Goal: Task Accomplishment & Management: Manage account settings

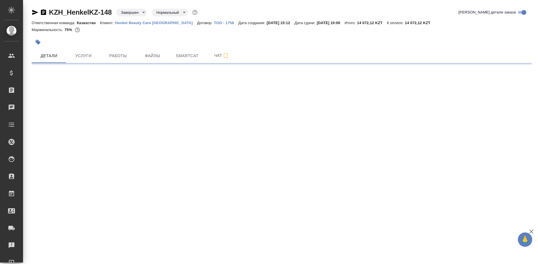
select select "RU"
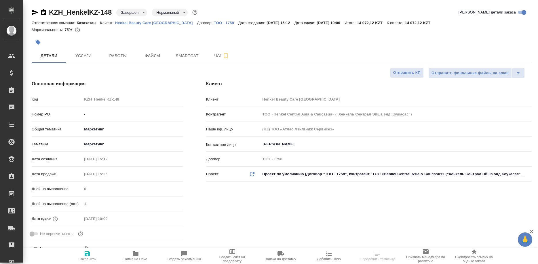
type textarea "x"
type input "Валеев Динар"
type input "Журавлев Денис"
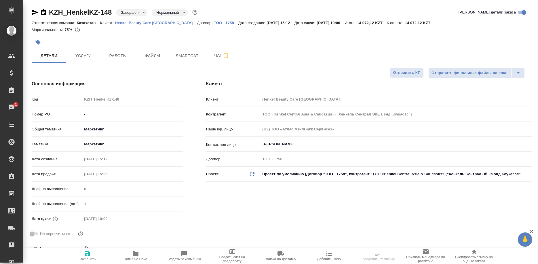
select select "RU"
type textarea "x"
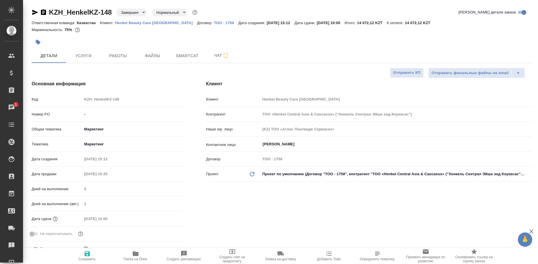
type textarea "x"
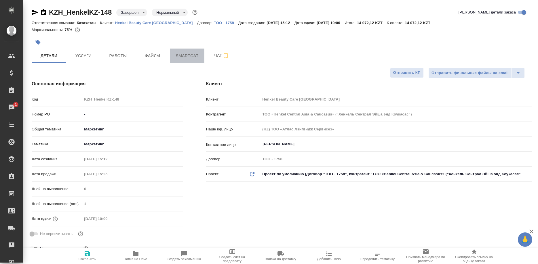
click at [188, 60] on button "Smartcat" at bounding box center [187, 56] width 35 height 14
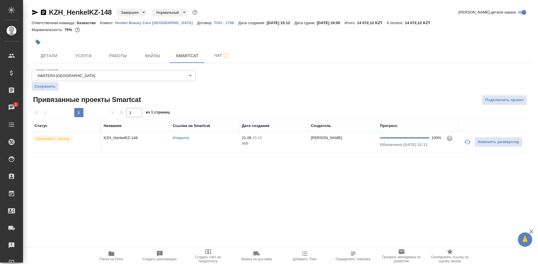
click at [114, 254] on icon "button" at bounding box center [111, 254] width 6 height 5
click at [111, 258] on span "Папка на Drive" at bounding box center [112, 259] width 24 height 4
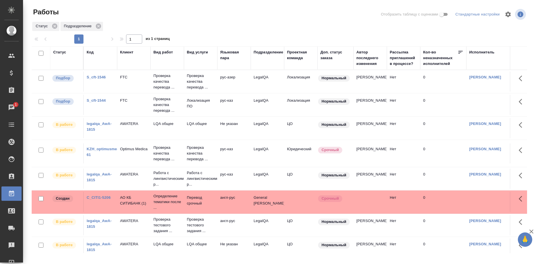
click at [99, 75] on div "S_cft-1546" at bounding box center [101, 78] width 28 height 6
click at [99, 77] on link "S_cft-1546" at bounding box center [96, 77] width 19 height 4
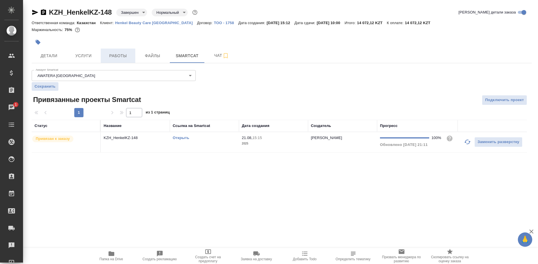
click at [113, 56] on span "Работы" at bounding box center [118, 55] width 28 height 7
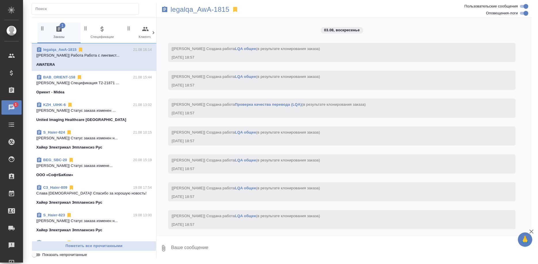
scroll to position [5832, 0]
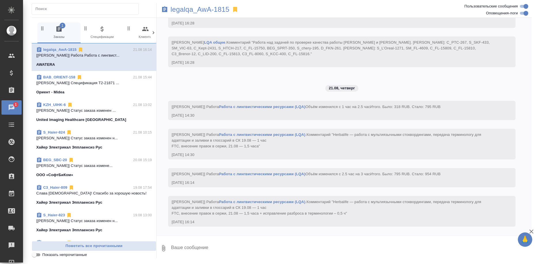
click at [70, 49] on link "legalqa_AwA-1815" at bounding box center [59, 49] width 33 height 4
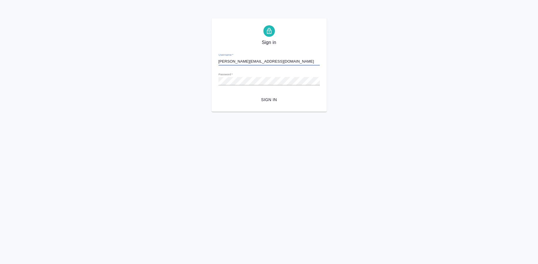
type input "[PERSON_NAME][EMAIL_ADDRESS][DOMAIN_NAME]"
click at [268, 98] on span "Sign in" at bounding box center [269, 99] width 92 height 7
type input "s.shirina@awatera.com"
click at [270, 98] on span "Sign in" at bounding box center [269, 99] width 92 height 7
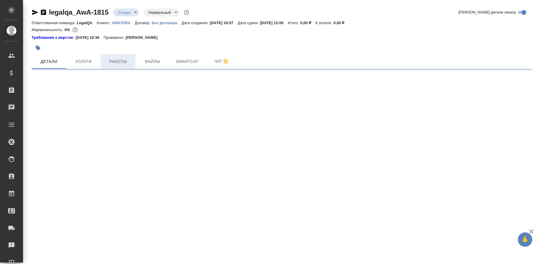
click at [118, 60] on span "Работы" at bounding box center [118, 61] width 28 height 7
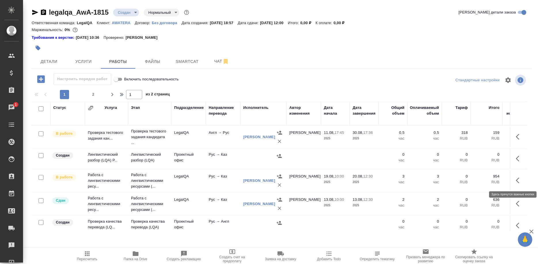
click at [516, 180] on icon "button" at bounding box center [518, 180] width 7 height 7
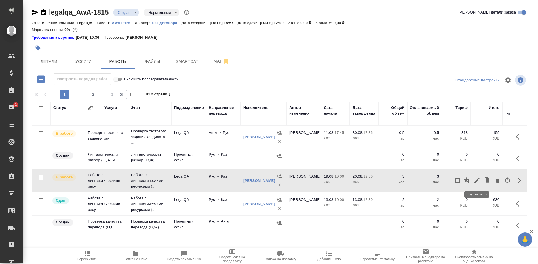
click at [476, 180] on icon "button" at bounding box center [476, 180] width 7 height 7
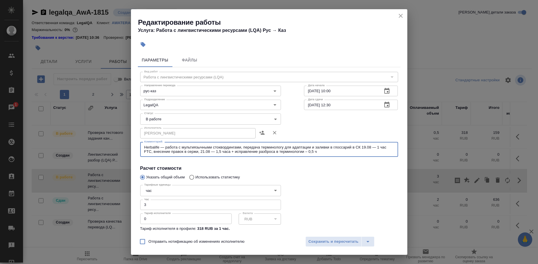
click at [329, 150] on textarea "Herbalife — работа с мультиязычными стоквордингами, передача терминологу для ад…" at bounding box center [269, 149] width 250 height 9
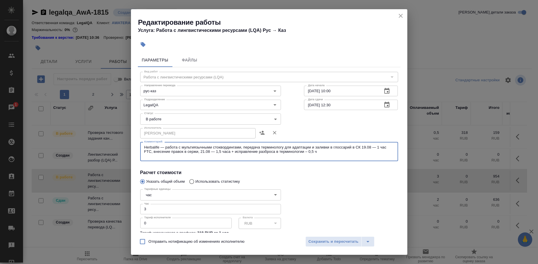
paste textarea "Оставайтесь с Хан-Тенгри. Трагедия на горе"
click at [156, 146] on textarea "Herbalife — работа с мультиязычными стоквордингами, передача терминологу для ад…" at bounding box center [269, 151] width 250 height 13
drag, startPoint x: 156, startPoint y: 146, endPoint x: 145, endPoint y: 147, distance: 11.5
click at [145, 147] on textarea "Herbalife — работа с мультиязычными стоквордингами, передача терминологу для ад…" at bounding box center [269, 151] width 250 height 13
drag, startPoint x: 159, startPoint y: 146, endPoint x: 139, endPoint y: 146, distance: 20.7
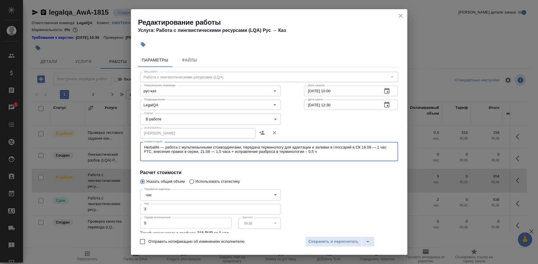
click at [144, 146] on textarea "Herbalife — работа с мультиязычными стоквордингами, передача терминологу для ад…" at bounding box center [269, 151] width 250 height 13
drag, startPoint x: 159, startPoint y: 154, endPoint x: 162, endPoint y: 158, distance: 4.7
click at [159, 155] on textarea "Herbalife — работа с мультиязычными стоквордингами, передача терминологу для ад…" at bounding box center [269, 151] width 250 height 13
paste textarea "Herbalife"
type textarea "Herbalife — работа с мультиязычными стоквордингами, передача терминологу для ад…"
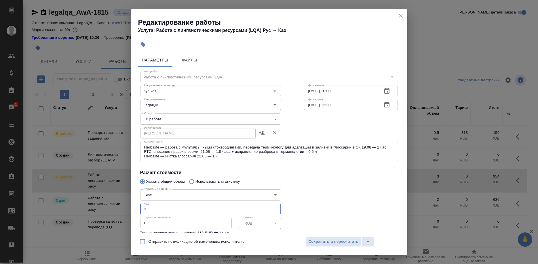
drag, startPoint x: 153, startPoint y: 200, endPoint x: 116, endPoint y: 200, distance: 36.8
click at [140, 204] on input "3" at bounding box center [210, 209] width 141 height 10
type input "4"
click at [319, 239] on span "Сохранить и пересчитать" at bounding box center [333, 242] width 50 height 7
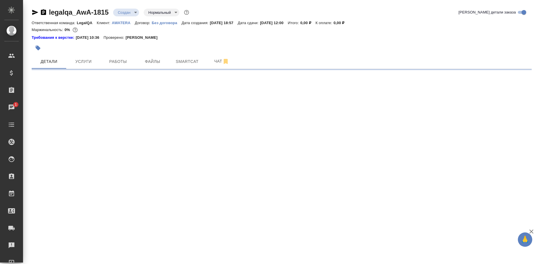
select select "RU"
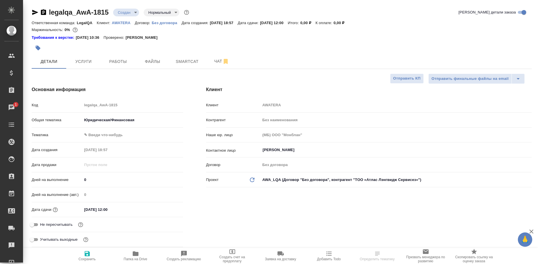
type textarea "x"
click at [114, 57] on button "Работы" at bounding box center [118, 61] width 35 height 14
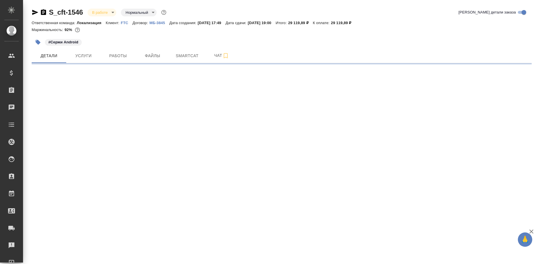
select select "RU"
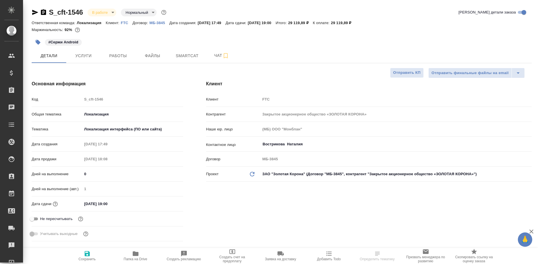
type textarea "x"
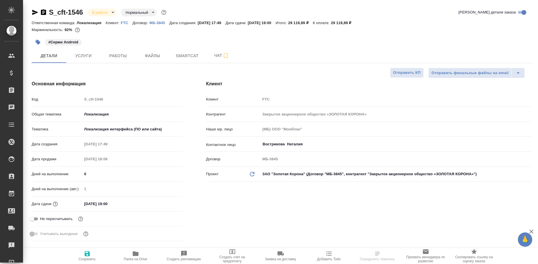
type textarea "x"
drag, startPoint x: 113, startPoint y: 56, endPoint x: 116, endPoint y: 51, distance: 5.7
click at [114, 55] on span "Работы" at bounding box center [118, 55] width 28 height 7
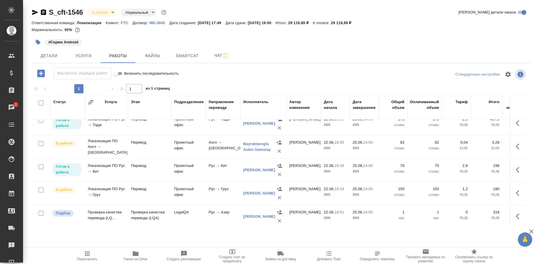
scroll to position [127, 0]
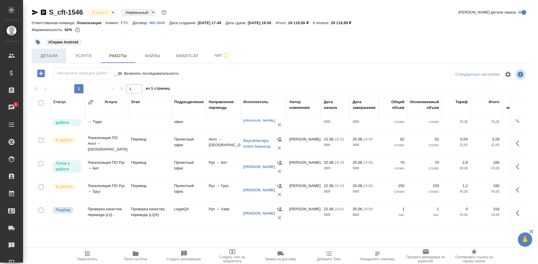
click at [52, 58] on span "Детали" at bounding box center [49, 55] width 28 height 7
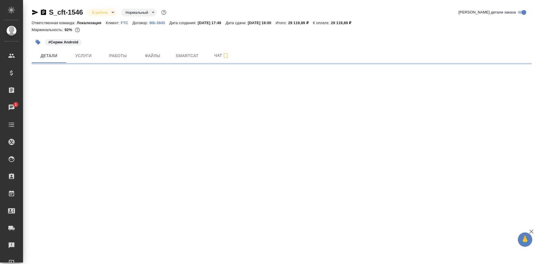
select select "RU"
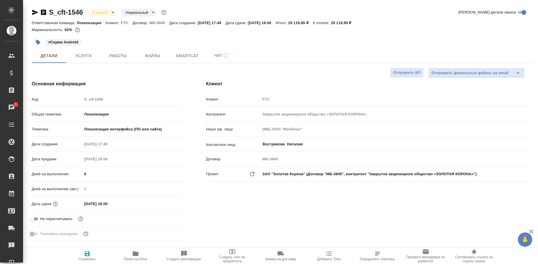
type textarea "x"
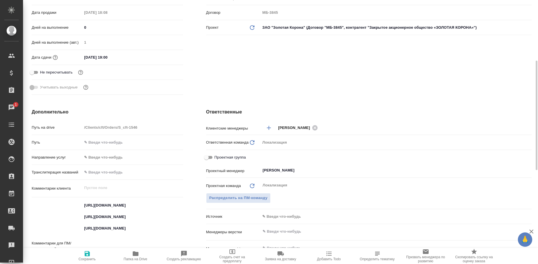
scroll to position [235, 0]
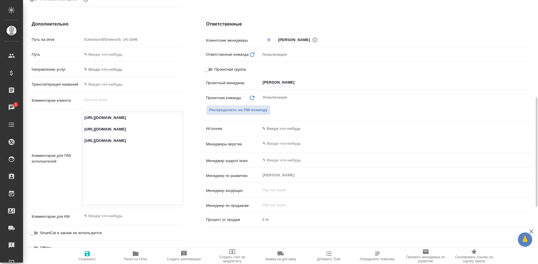
drag, startPoint x: 147, startPoint y: 152, endPoint x: 80, endPoint y: 143, distance: 67.6
click at [82, 143] on textarea "https://smartcat.com/projects/83fbdc97-7f3c-4db6-867b-8ebb96f778bc/files?target…" at bounding box center [132, 158] width 100 height 90
type textarea "x"
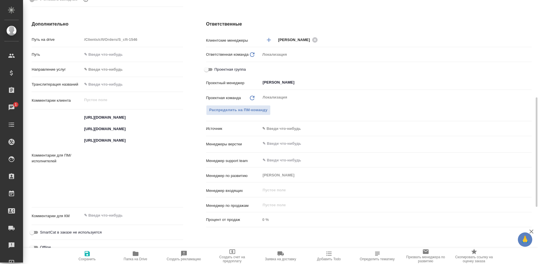
type textarea "x"
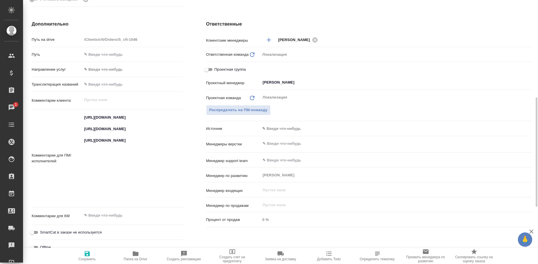
type textarea "x"
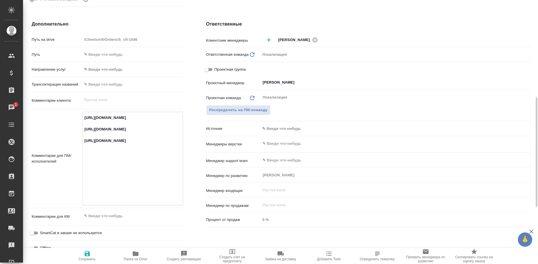
type textarea "x"
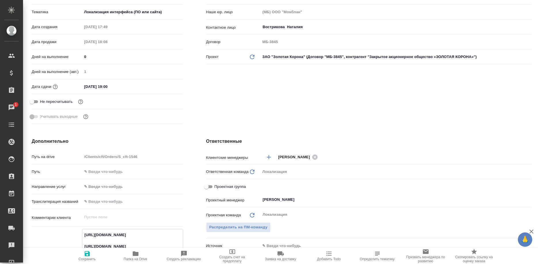
scroll to position [0, 0]
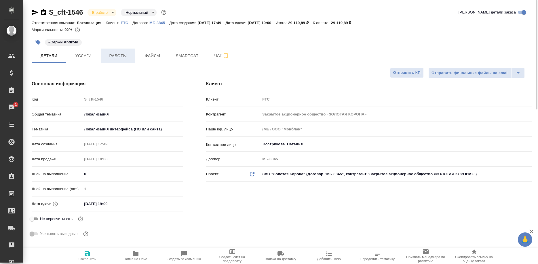
type textarea "x"
click at [124, 58] on span "Работы" at bounding box center [118, 55] width 28 height 7
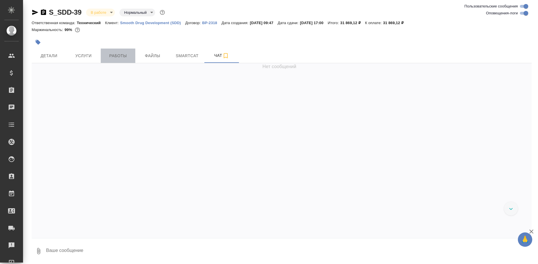
click at [124, 60] on button "Работы" at bounding box center [118, 56] width 35 height 14
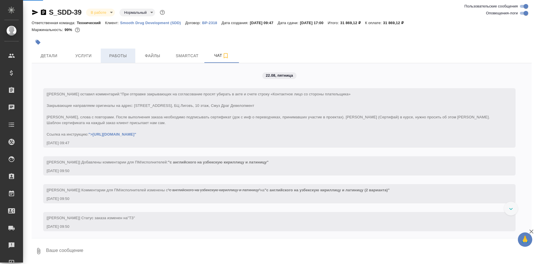
scroll to position [1960, 0]
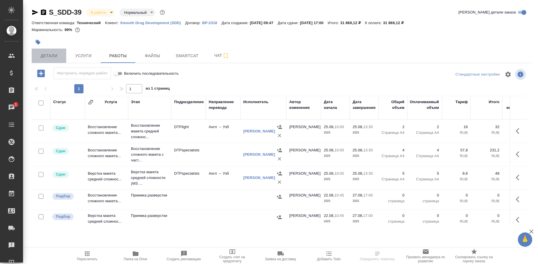
click at [53, 58] on span "Детали" at bounding box center [49, 55] width 28 height 7
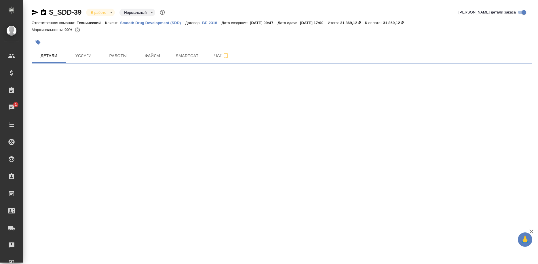
select select "RU"
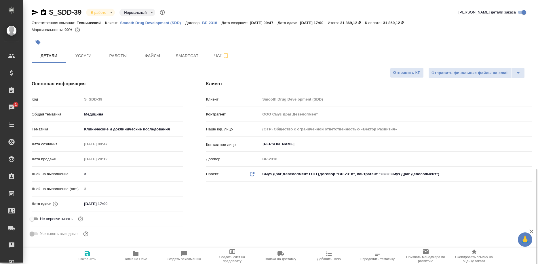
scroll to position [117, 0]
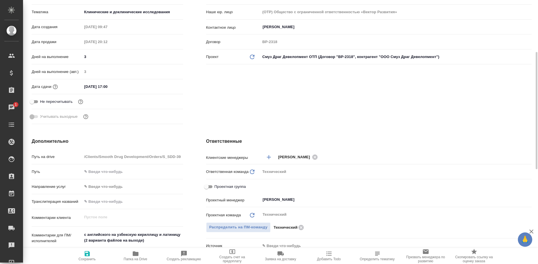
type textarea "x"
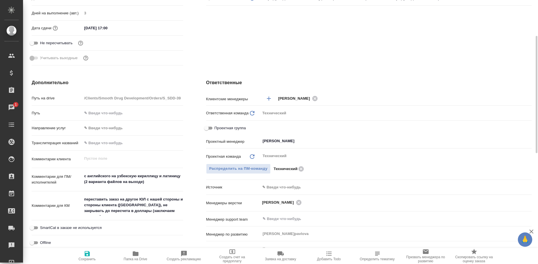
scroll to position [0, 0]
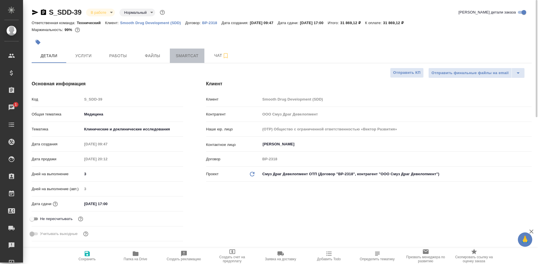
click at [180, 56] on span "Smartcat" at bounding box center [187, 55] width 28 height 7
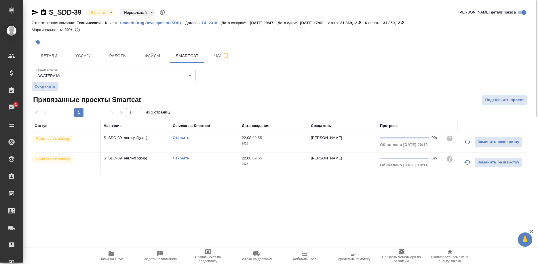
click at [181, 138] on link "Открыть" at bounding box center [181, 138] width 16 height 4
click at [126, 57] on span "Работы" at bounding box center [118, 55] width 28 height 7
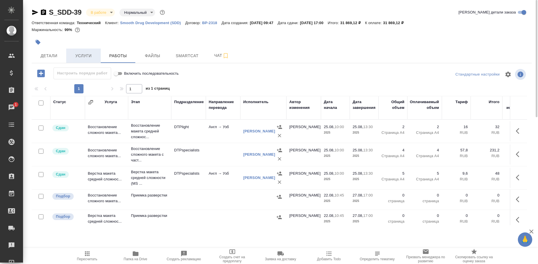
click at [83, 54] on span "Услуги" at bounding box center [84, 55] width 28 height 7
